Goal: Find specific page/section: Find specific page/section

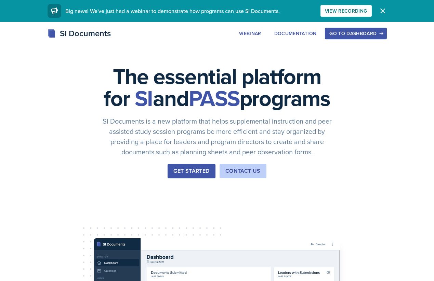
click at [341, 32] on div "Go to Dashboard" at bounding box center [355, 33] width 53 height 5
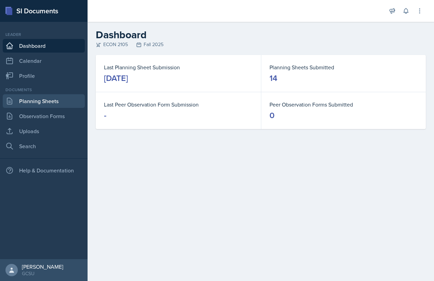
click at [31, 106] on link "Planning Sheets" at bounding box center [44, 101] width 82 height 14
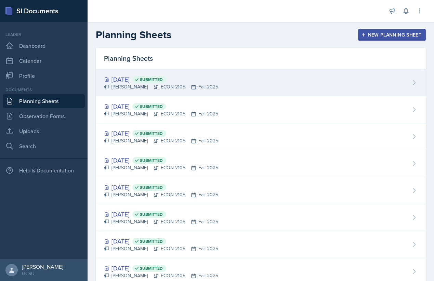
click at [166, 83] on span "Submitted" at bounding box center [149, 79] width 34 height 7
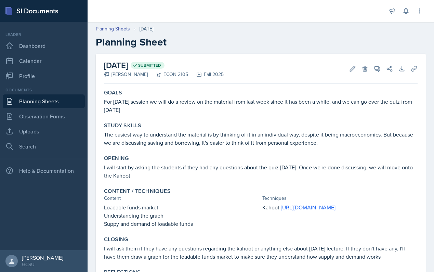
click at [236, 137] on p "The easiest way to understand the material is by thinking of it in an individua…" at bounding box center [260, 138] width 313 height 16
